Goal: Task Accomplishment & Management: Use online tool/utility

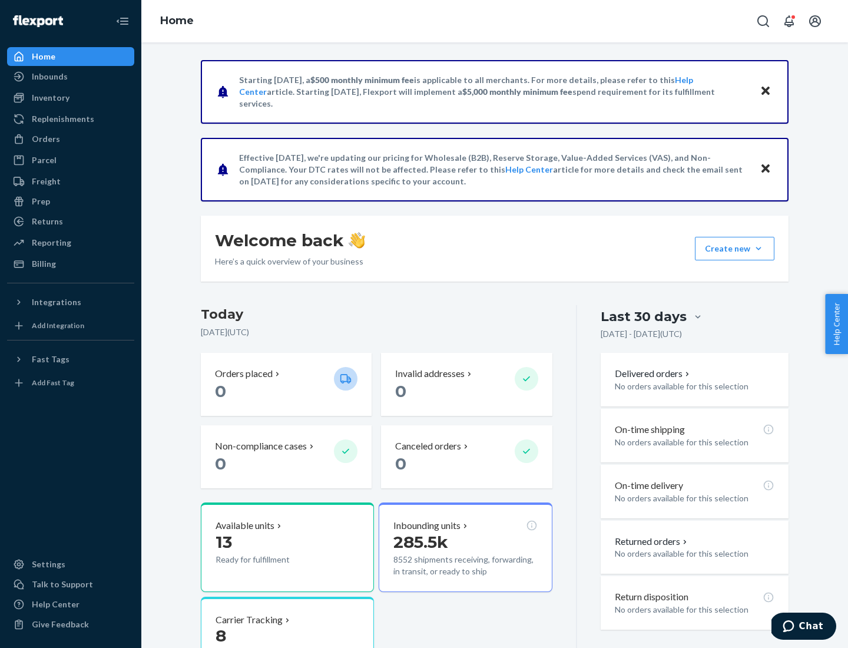
click at [61, 119] on div "Replenishments" at bounding box center [63, 119] width 62 height 12
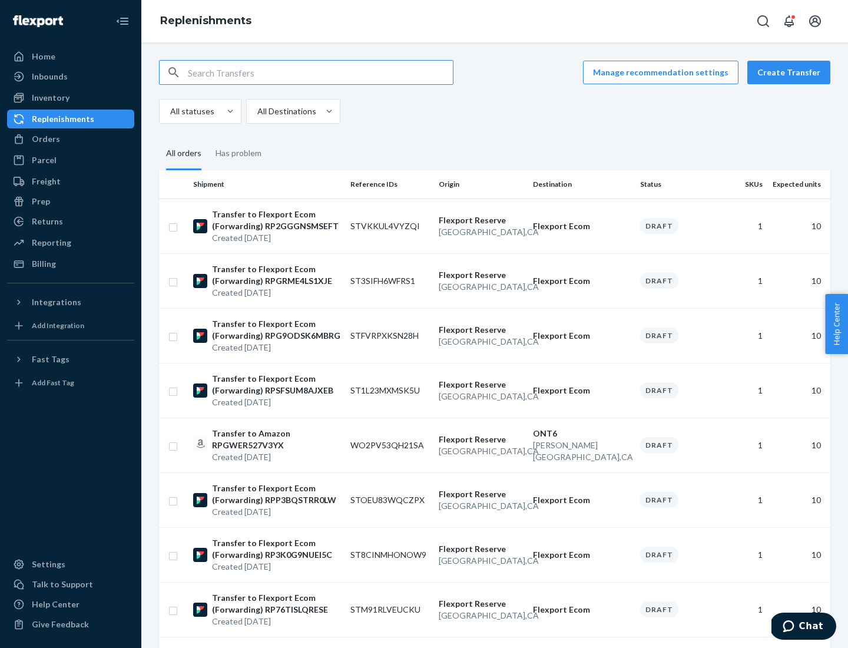
click at [791, 72] on button "Create Transfer" at bounding box center [788, 73] width 83 height 24
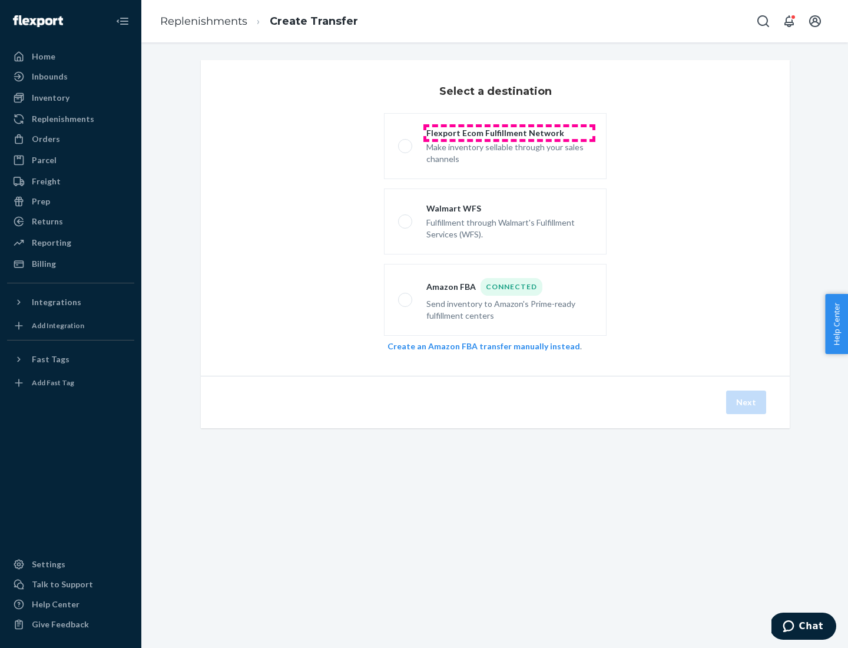
click at [509, 133] on div "Flexport Ecom Fulfillment Network" at bounding box center [509, 133] width 166 height 12
click at [406, 143] on input "Flexport Ecom Fulfillment Network Make inventory sellable through your sales ch…" at bounding box center [402, 147] width 8 height 8
radio input "true"
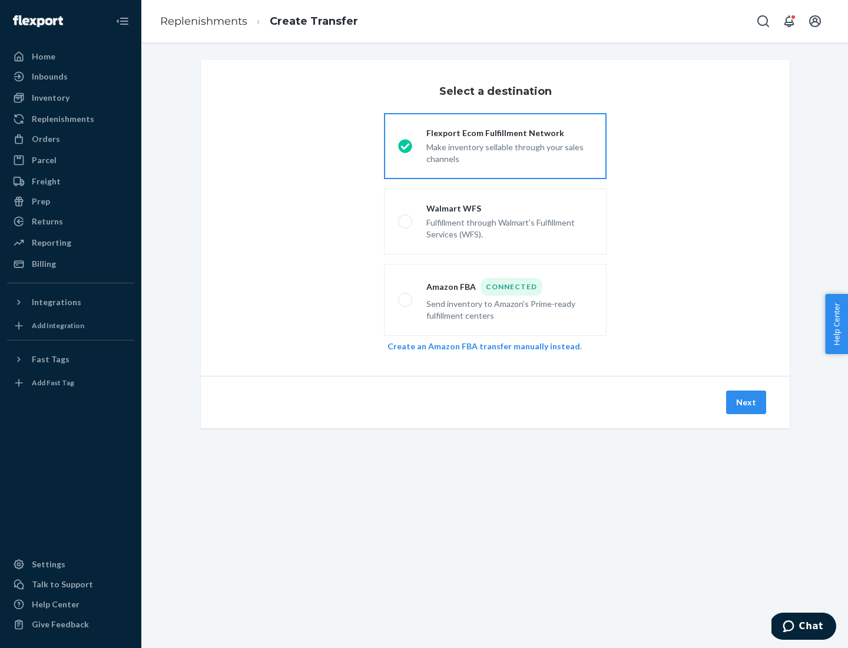
click at [747, 402] on button "Next" at bounding box center [746, 402] width 40 height 24
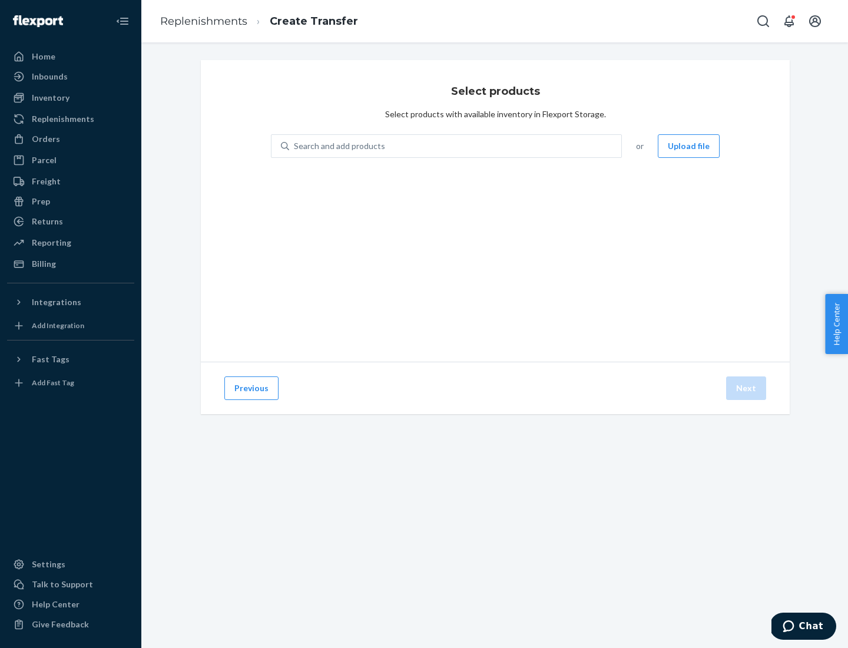
click at [690, 146] on button "Upload file" at bounding box center [689, 146] width 62 height 24
